Goal: Information Seeking & Learning: Learn about a topic

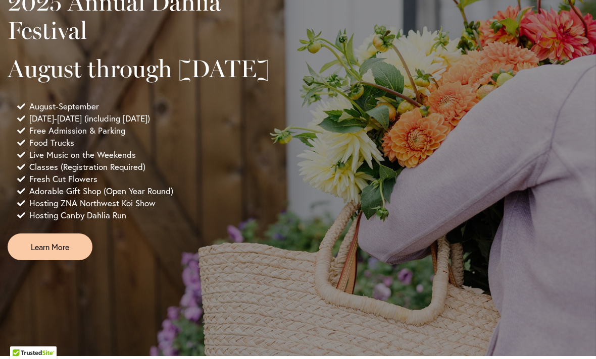
scroll to position [701, 0]
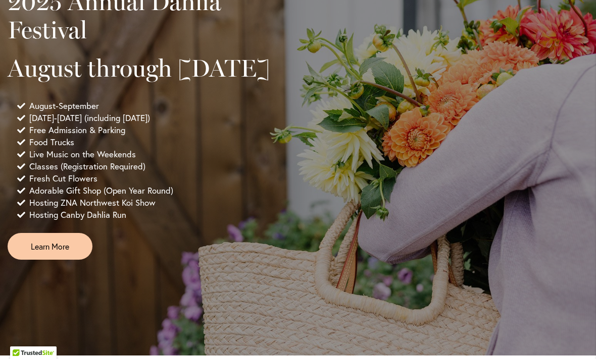
click at [57, 252] on span "Learn More" at bounding box center [50, 247] width 38 height 12
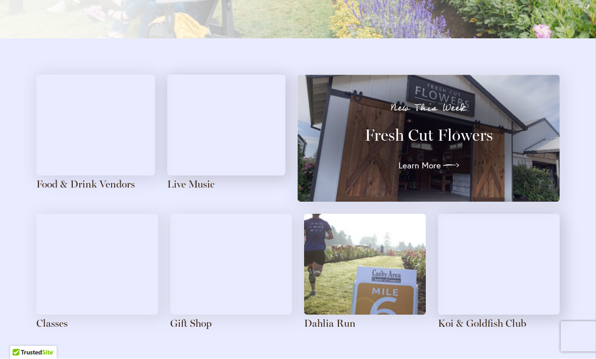
scroll to position [1080, 0]
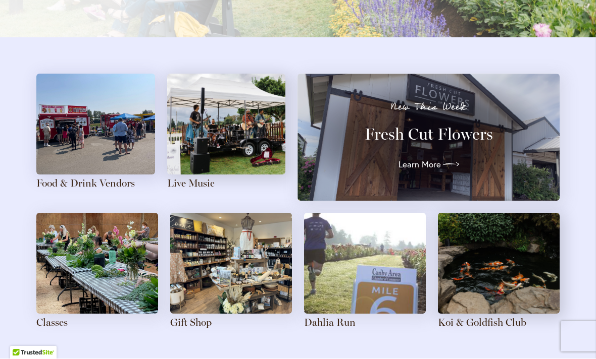
click at [105, 130] on img at bounding box center [95, 124] width 119 height 101
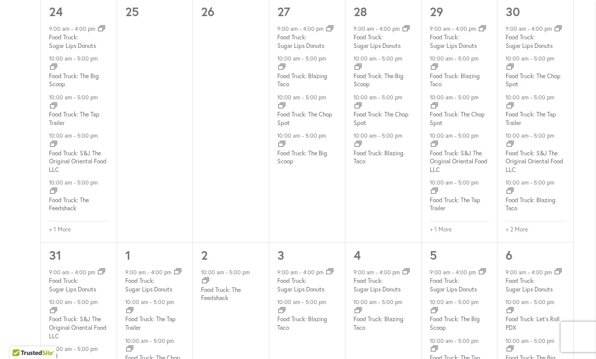
scroll to position [1526, 0]
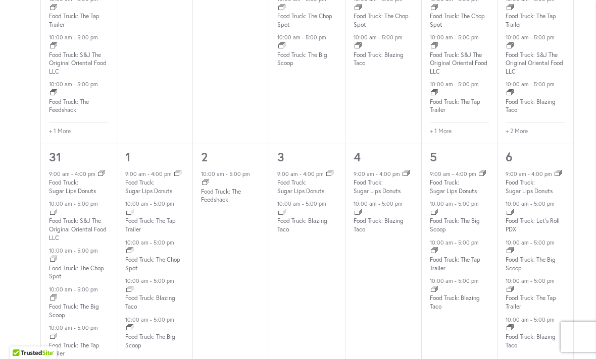
scroll to position [1625, 0]
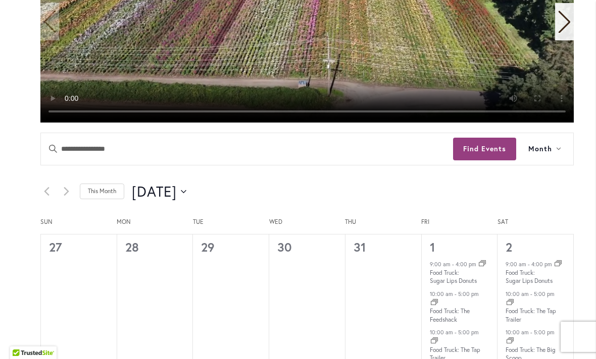
scroll to position [388, 0]
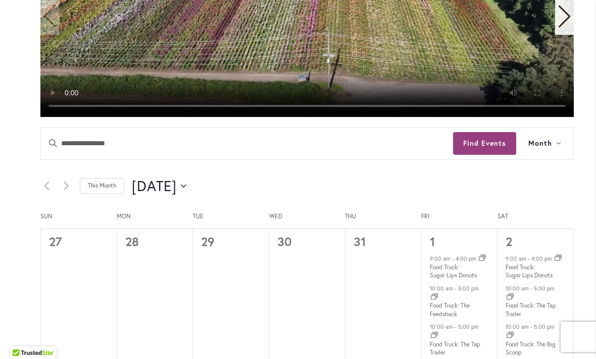
click at [186, 187] on icon "Click to toggle datepicker" at bounding box center [184, 186] width 6 height 4
click at [113, 186] on link "This Month" at bounding box center [102, 186] width 44 height 16
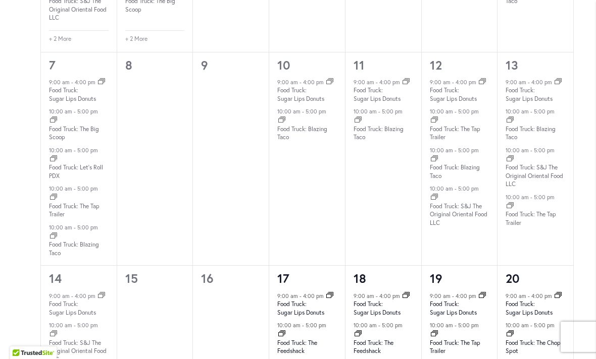
scroll to position [857, 0]
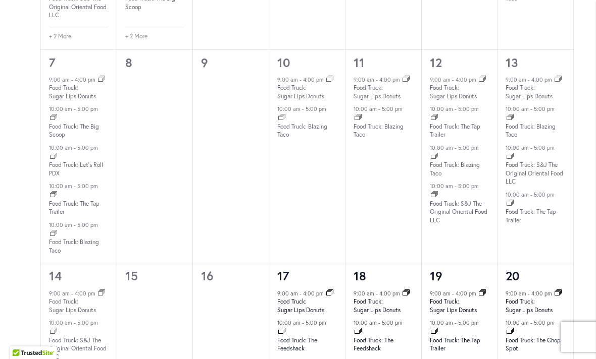
click at [295, 337] on link "Food Truck: The Feedshack" at bounding box center [297, 345] width 40 height 17
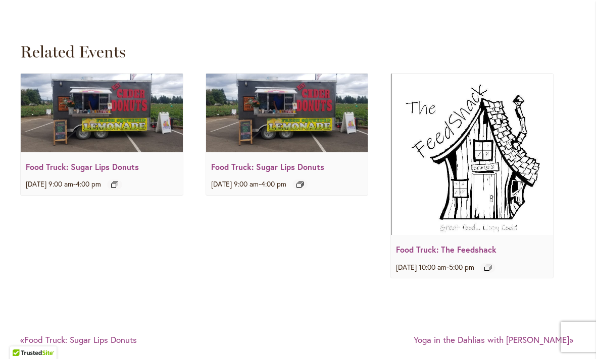
scroll to position [1464, 0]
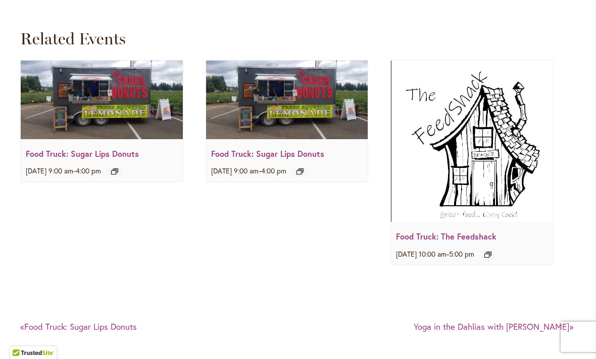
click at [73, 135] on img at bounding box center [102, 100] width 162 height 79
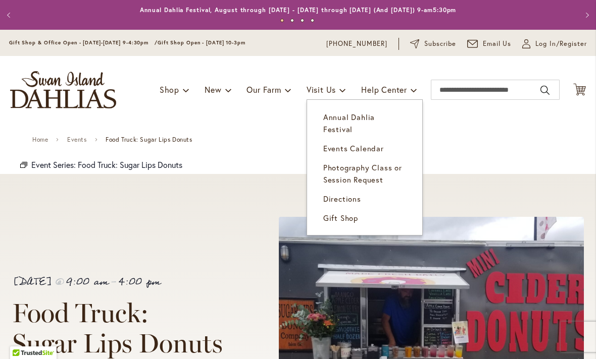
click at [376, 143] on span "Events Calendar" at bounding box center [353, 148] width 61 height 10
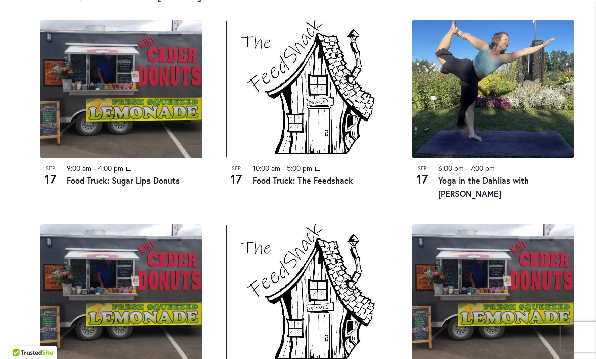
scroll to position [528, 0]
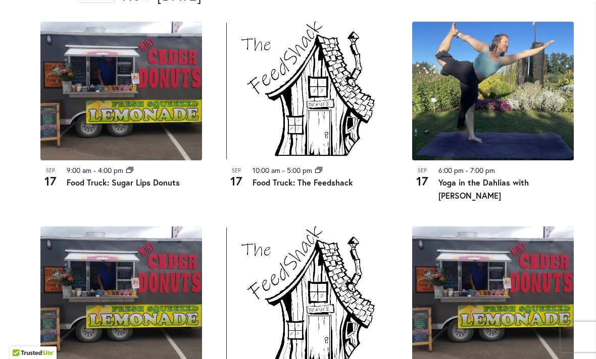
click at [339, 178] on link "Food Truck: The Feedshack" at bounding box center [302, 182] width 100 height 11
